Goal: Browse casually: Explore the website without a specific task or goal

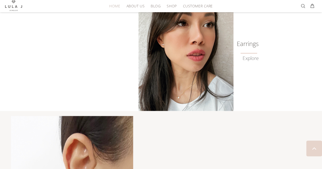
scroll to position [458, 0]
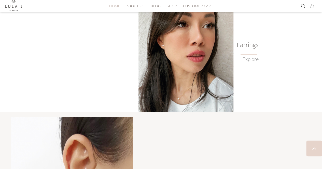
click at [201, 52] on img at bounding box center [185, 55] width 95 height 113
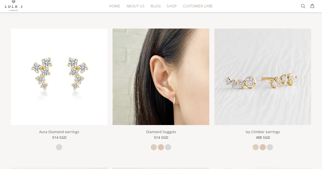
scroll to position [102, 0]
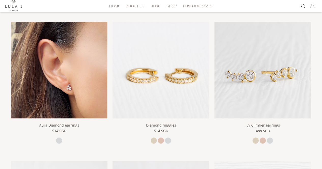
click at [70, 89] on img at bounding box center [59, 70] width 97 height 97
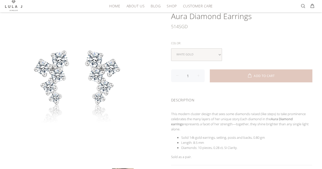
scroll to position [102, 0]
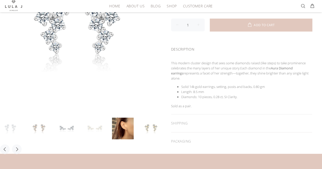
click at [90, 126] on link at bounding box center [95, 129] width 22 height 22
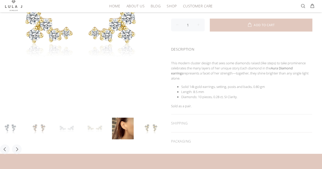
click at [71, 127] on link at bounding box center [67, 129] width 22 height 22
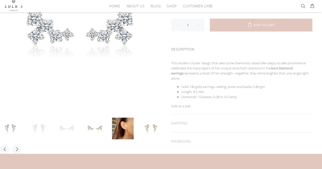
click at [43, 128] on link at bounding box center [39, 129] width 22 height 22
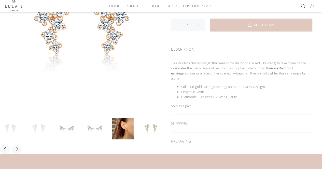
click at [12, 125] on link at bounding box center [11, 129] width 22 height 22
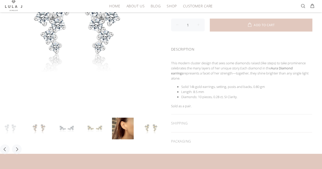
scroll to position [76, 0]
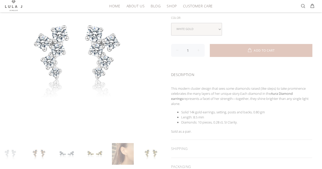
click at [120, 155] on link at bounding box center [123, 154] width 22 height 22
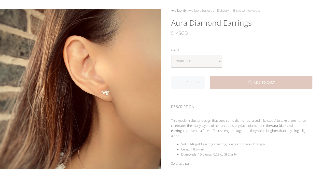
scroll to position [0, 0]
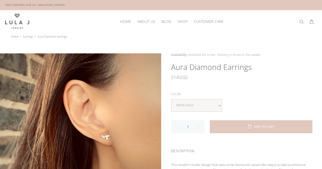
click at [176, 63] on h1 "Aura Diamond earrings" at bounding box center [241, 67] width 141 height 10
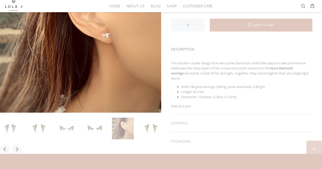
scroll to position [194, 0]
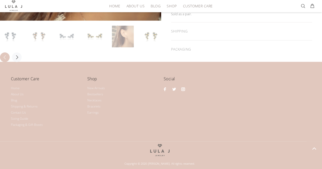
click at [2, 54] on button "Previous" at bounding box center [5, 57] width 10 height 10
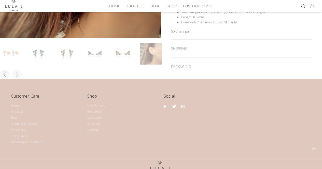
scroll to position [168, 0]
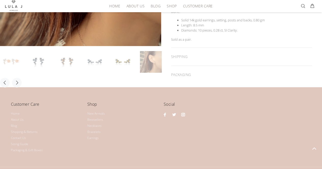
click at [9, 61] on link at bounding box center [11, 62] width 22 height 22
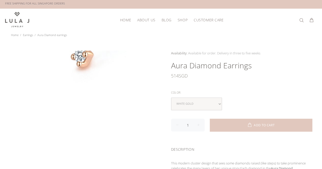
scroll to position [0, 0]
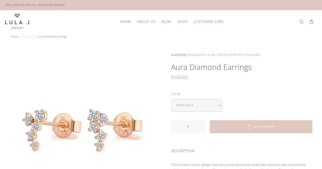
click at [29, 35] on link "Earrings" at bounding box center [28, 37] width 10 height 4
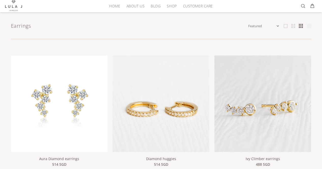
scroll to position [76, 0]
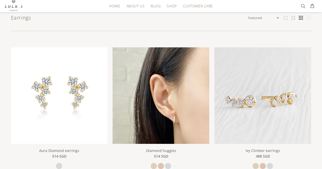
drag, startPoint x: 0, startPoint y: 0, endPoint x: 165, endPoint y: 97, distance: 191.5
click at [165, 97] on img at bounding box center [160, 95] width 97 height 97
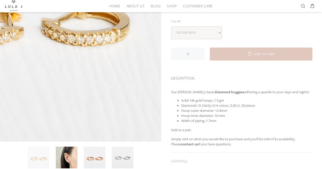
scroll to position [102, 0]
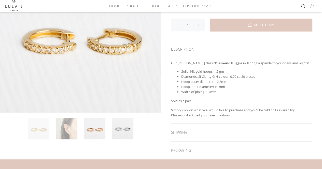
click at [68, 128] on link at bounding box center [67, 129] width 22 height 22
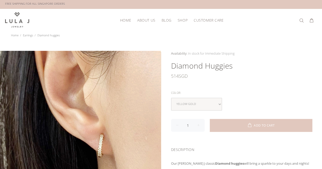
scroll to position [0, 0]
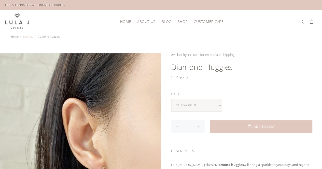
click at [31, 36] on link "Earrings" at bounding box center [28, 37] width 10 height 4
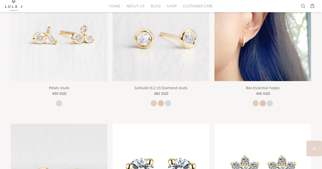
scroll to position [203, 0]
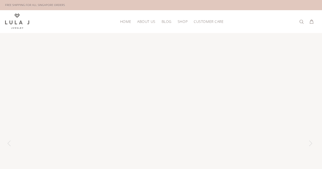
click at [183, 85] on ul "Timeless Jewelry SHOP NOW! Timeless Jewelry SHOP NOW!" at bounding box center [161, 143] width 322 height 221
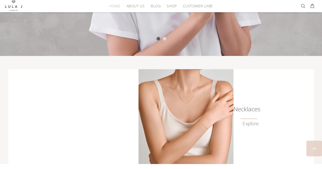
scroll to position [229, 0]
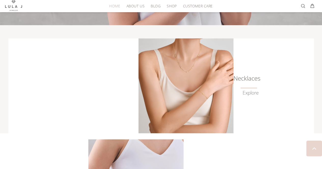
click at [206, 108] on img at bounding box center [185, 85] width 95 height 95
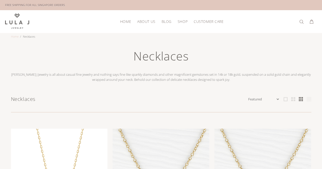
click at [16, 35] on link "Home" at bounding box center [15, 37] width 8 height 4
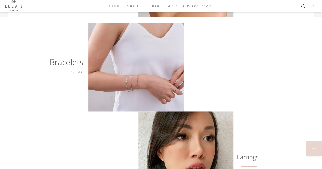
scroll to position [356, 0]
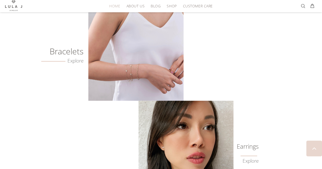
click at [140, 67] on img at bounding box center [135, 56] width 95 height 88
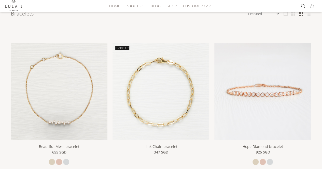
scroll to position [102, 0]
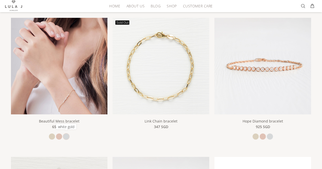
click at [67, 135] on link at bounding box center [66, 136] width 6 height 6
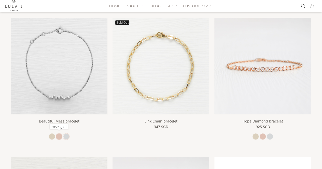
click at [61, 135] on link at bounding box center [59, 136] width 6 height 6
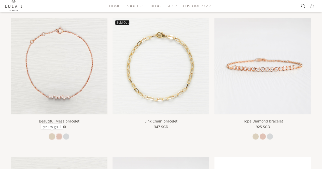
click at [51, 134] on link at bounding box center [52, 136] width 6 height 6
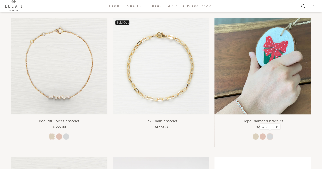
click at [269, 137] on link at bounding box center [269, 136] width 6 height 6
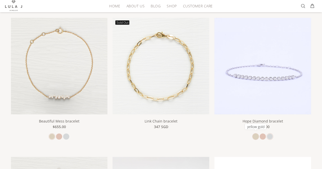
click at [255, 135] on link at bounding box center [255, 136] width 6 height 6
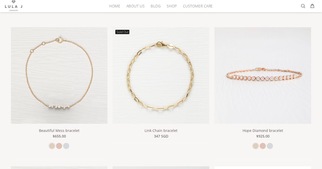
scroll to position [76, 0]
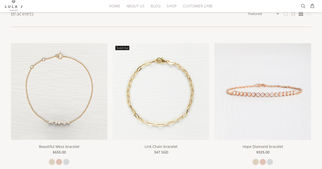
click at [75, 109] on img at bounding box center [59, 91] width 97 height 97
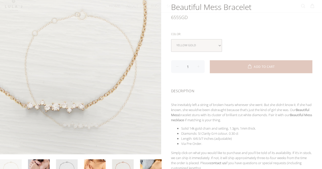
scroll to position [102, 0]
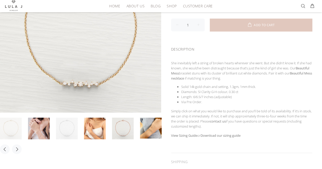
click at [72, 130] on link at bounding box center [67, 129] width 22 height 22
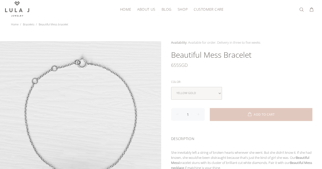
scroll to position [0, 0]
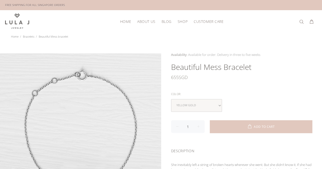
click at [128, 21] on span "HOME" at bounding box center [125, 22] width 11 height 4
